Goal: Information Seeking & Learning: Learn about a topic

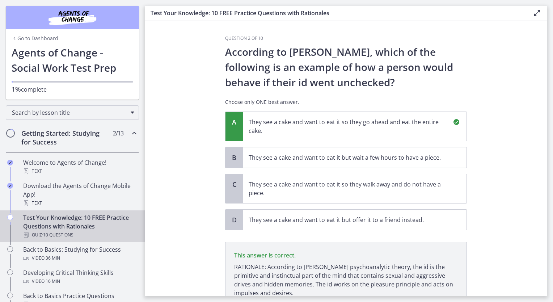
scroll to position [61, 0]
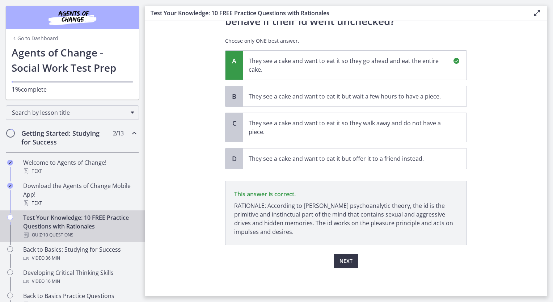
click at [348, 261] on span "Next" at bounding box center [346, 261] width 13 height 9
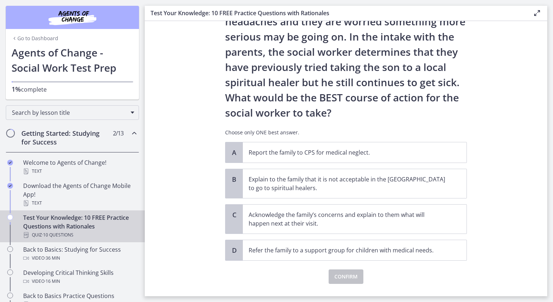
scroll to position [107, 0]
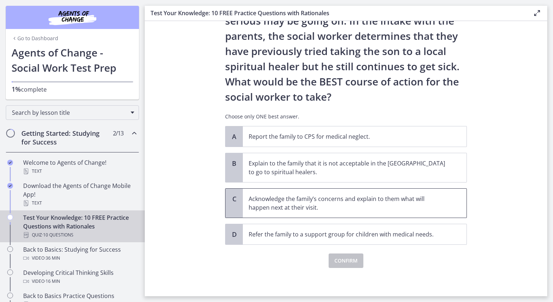
click at [398, 203] on p "Acknowledge the family’s concerns and explain to them what will happen next at …" at bounding box center [348, 202] width 198 height 17
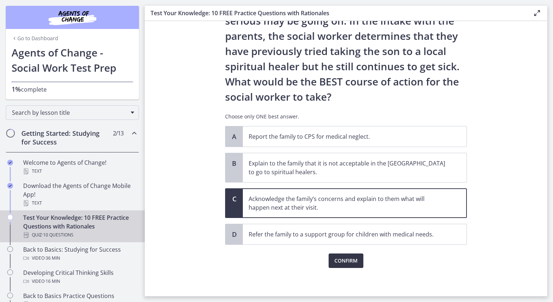
click at [354, 258] on span "Confirm" at bounding box center [346, 260] width 23 height 9
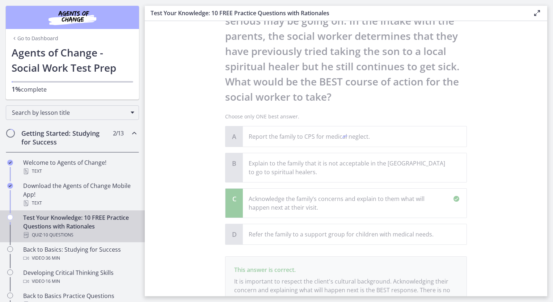
scroll to position [192, 0]
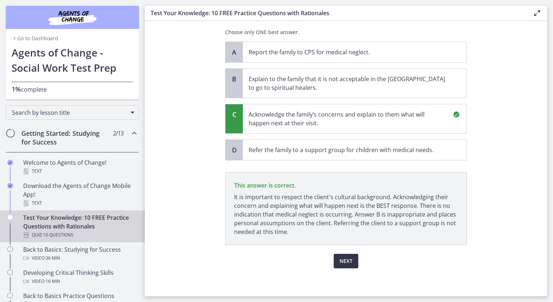
click at [348, 255] on button "Next" at bounding box center [346, 261] width 25 height 14
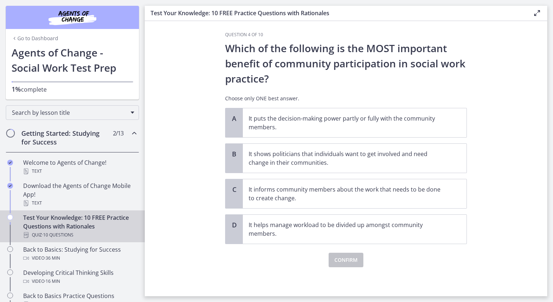
scroll to position [0, 0]
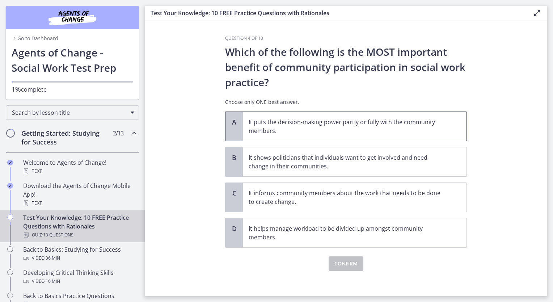
click at [295, 131] on p "It puts the decision-making power partly or fully with the community members." at bounding box center [348, 126] width 198 height 17
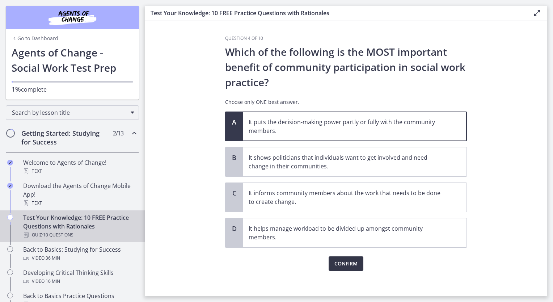
click at [343, 261] on span "Confirm" at bounding box center [346, 263] width 23 height 9
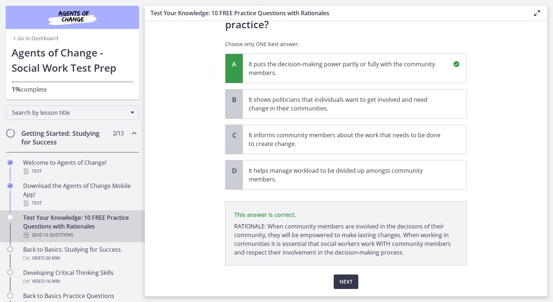
scroll to position [79, 0]
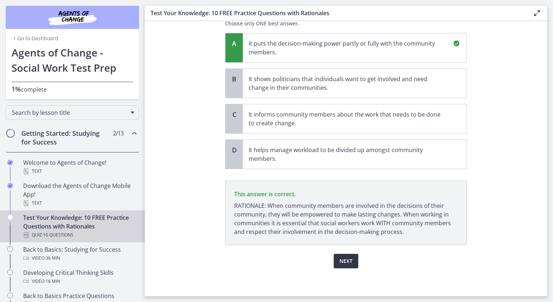
click at [347, 260] on span "Next" at bounding box center [346, 261] width 13 height 9
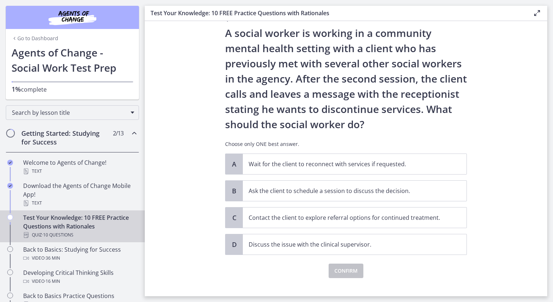
scroll to position [29, 0]
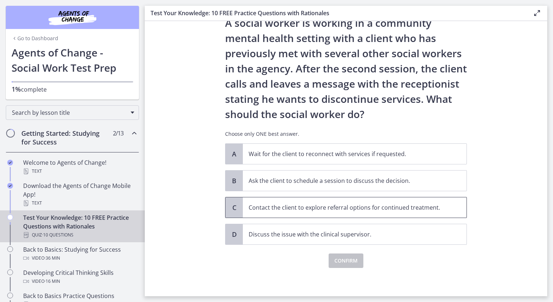
click at [299, 212] on span "Contact the client to explore referral options for continued treatment." at bounding box center [355, 207] width 224 height 20
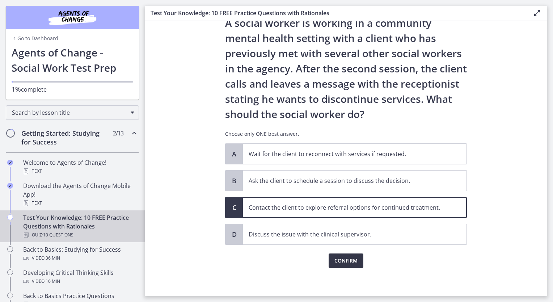
click at [335, 262] on span "Confirm" at bounding box center [346, 260] width 23 height 9
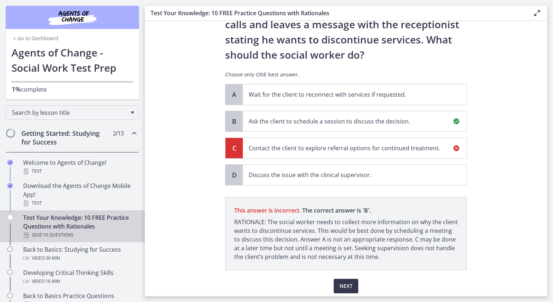
scroll to position [113, 0]
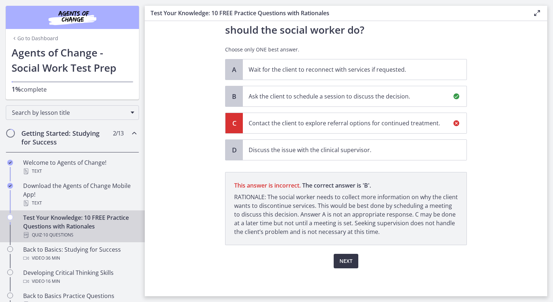
click at [348, 258] on span "Next" at bounding box center [346, 261] width 13 height 9
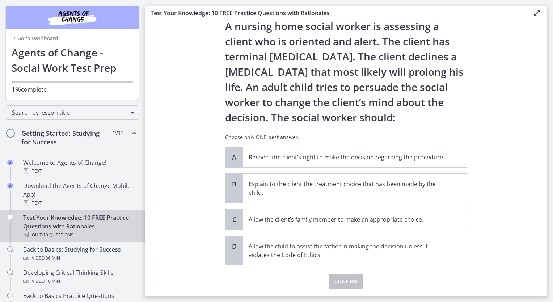
scroll to position [36, 0]
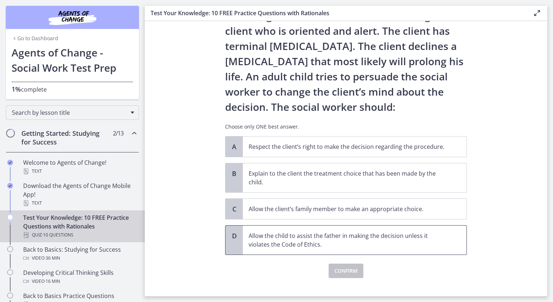
click at [277, 238] on p "Allow the child to assist the father in making the decision unless it violates …" at bounding box center [348, 239] width 198 height 17
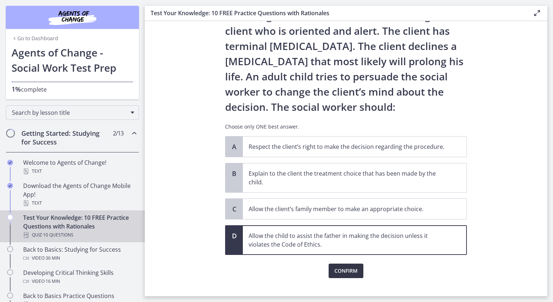
click at [347, 269] on span "Confirm" at bounding box center [346, 271] width 23 height 9
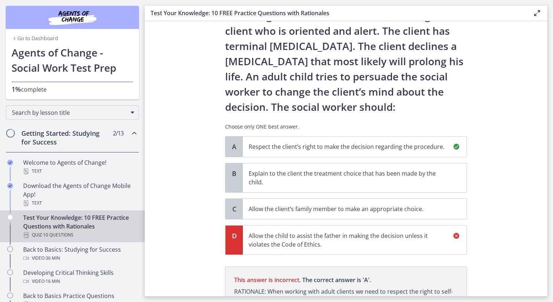
scroll to position [122, 0]
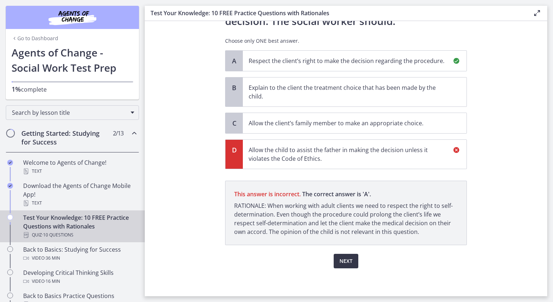
click at [344, 257] on span "Next" at bounding box center [346, 261] width 13 height 9
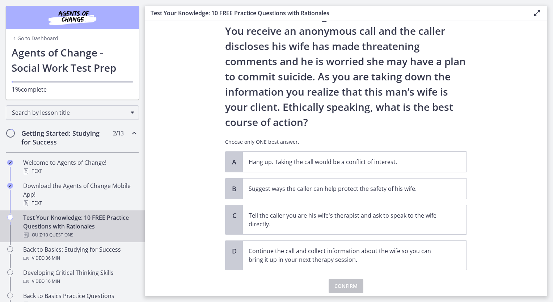
scroll to position [61, 0]
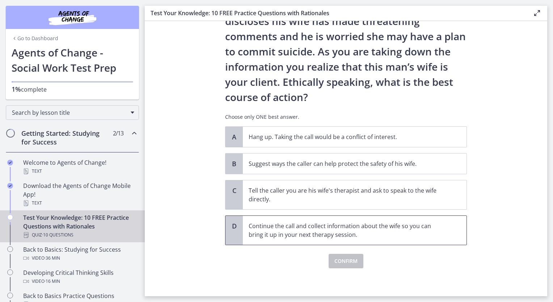
click at [322, 230] on p "Continue the call and collect information about the wife so you can bring it up…" at bounding box center [348, 230] width 198 height 17
click at [284, 168] on span "Suggest ways the caller can help protect the safety of his wife." at bounding box center [355, 164] width 224 height 20
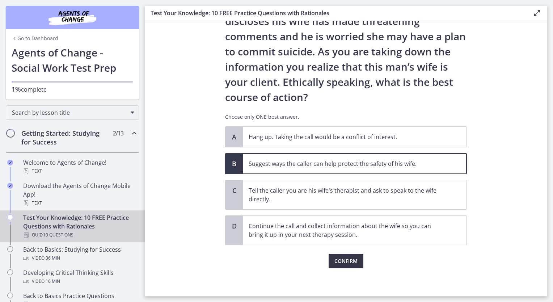
click at [339, 261] on span "Confirm" at bounding box center [346, 261] width 23 height 9
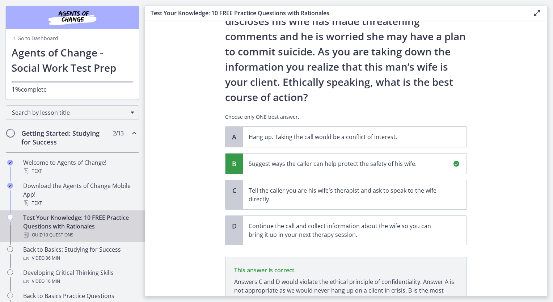
scroll to position [129, 0]
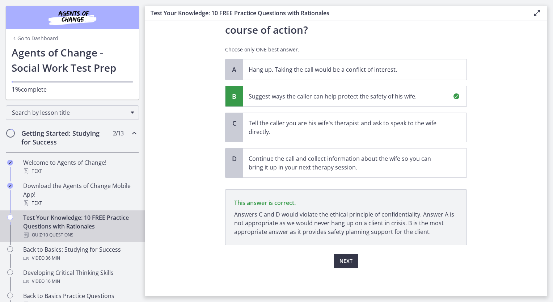
click at [348, 259] on span "Next" at bounding box center [346, 261] width 13 height 9
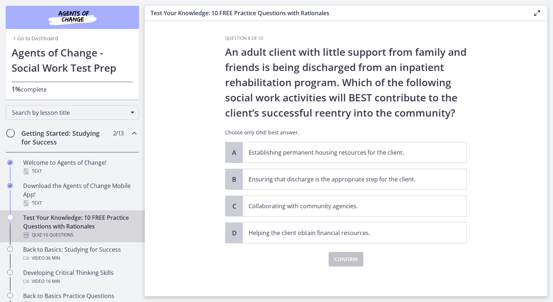
scroll to position [0, 0]
click at [310, 208] on p "Collaborating with community agencies." at bounding box center [348, 206] width 198 height 9
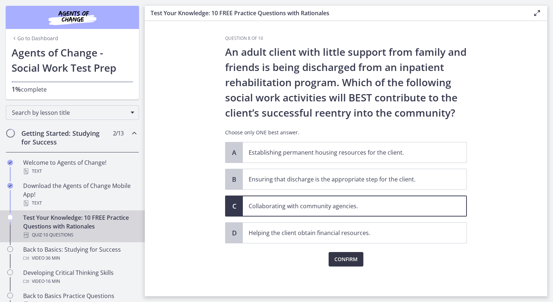
click at [345, 257] on span "Confirm" at bounding box center [346, 259] width 23 height 9
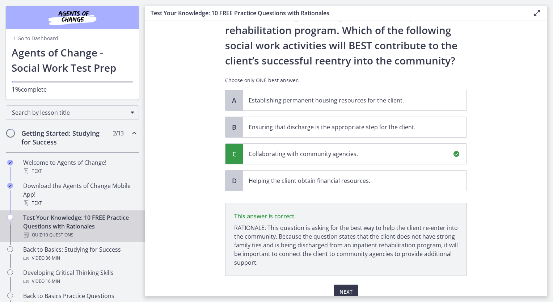
scroll to position [83, 0]
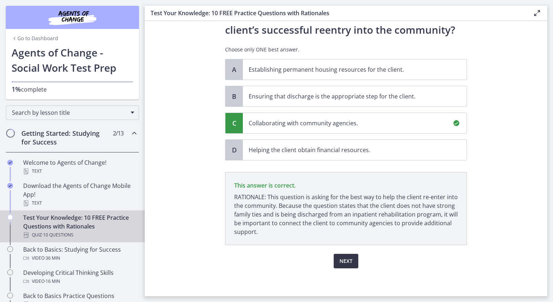
click at [348, 259] on span "Next" at bounding box center [346, 261] width 13 height 9
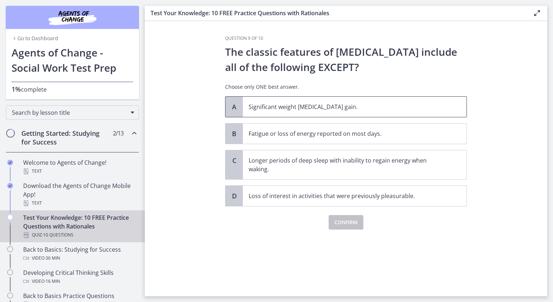
click at [298, 110] on p "Significant weight [MEDICAL_DATA] gain." at bounding box center [348, 106] width 198 height 9
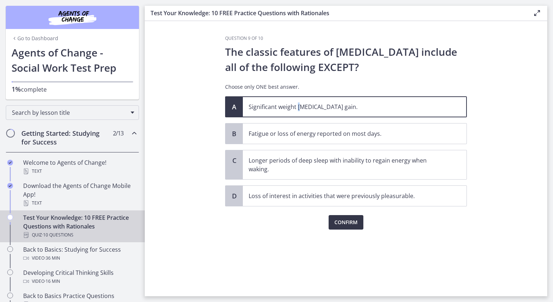
click at [347, 224] on span "Confirm" at bounding box center [346, 222] width 23 height 9
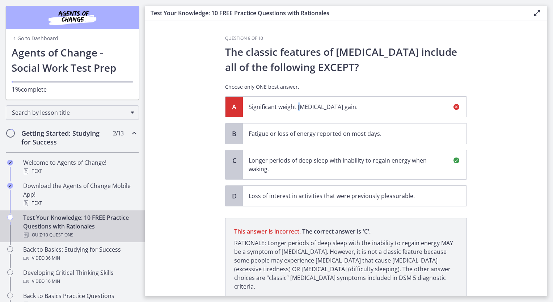
scroll to position [46, 0]
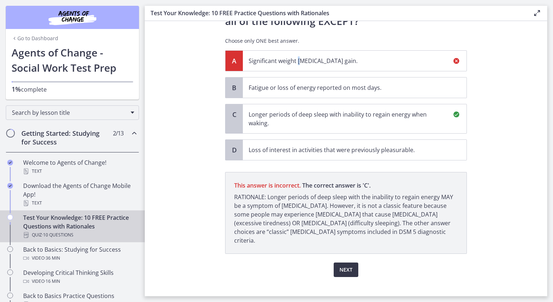
click at [346, 265] on span "Next" at bounding box center [346, 269] width 13 height 9
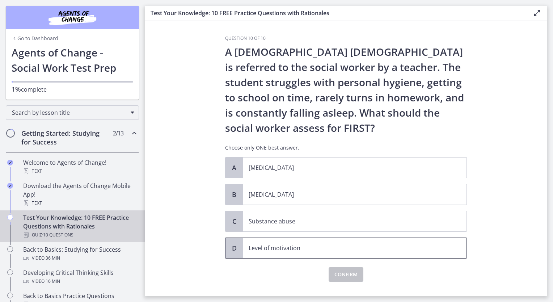
click at [273, 252] on span "Level of motivation" at bounding box center [355, 248] width 224 height 20
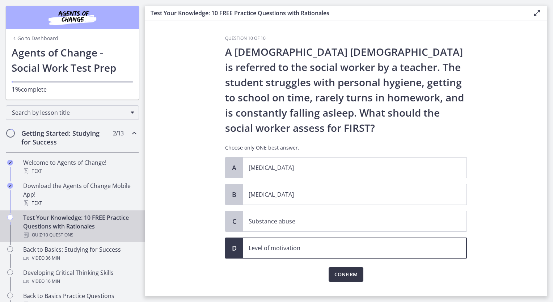
click at [339, 272] on span "Confirm" at bounding box center [346, 274] width 23 height 9
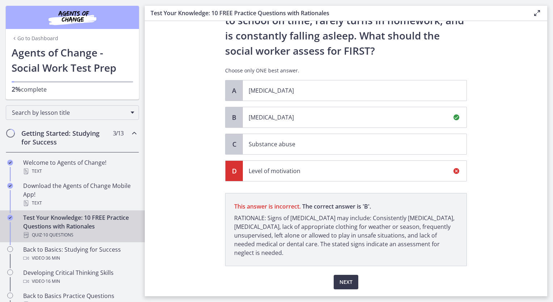
scroll to position [98, 0]
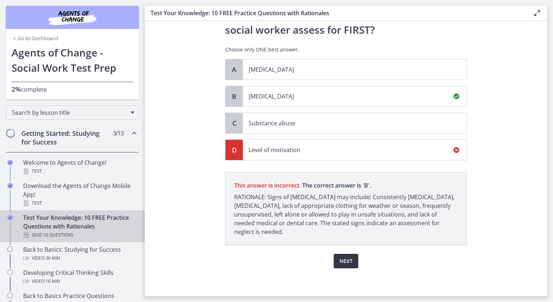
click at [348, 260] on span "Next" at bounding box center [346, 261] width 13 height 9
